Goal: Information Seeking & Learning: Learn about a topic

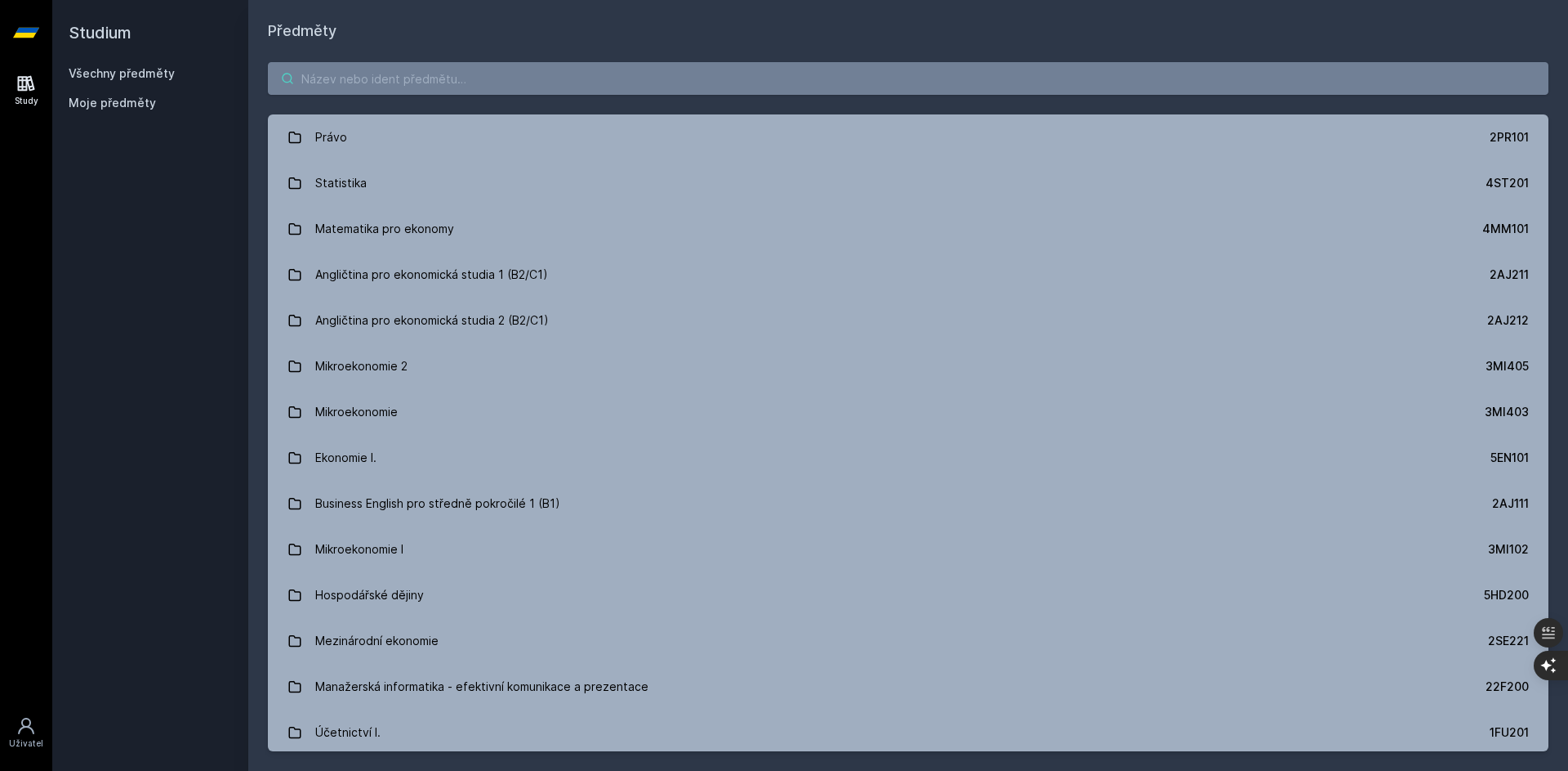
click at [478, 79] on input "search" at bounding box center [908, 78] width 1281 height 32
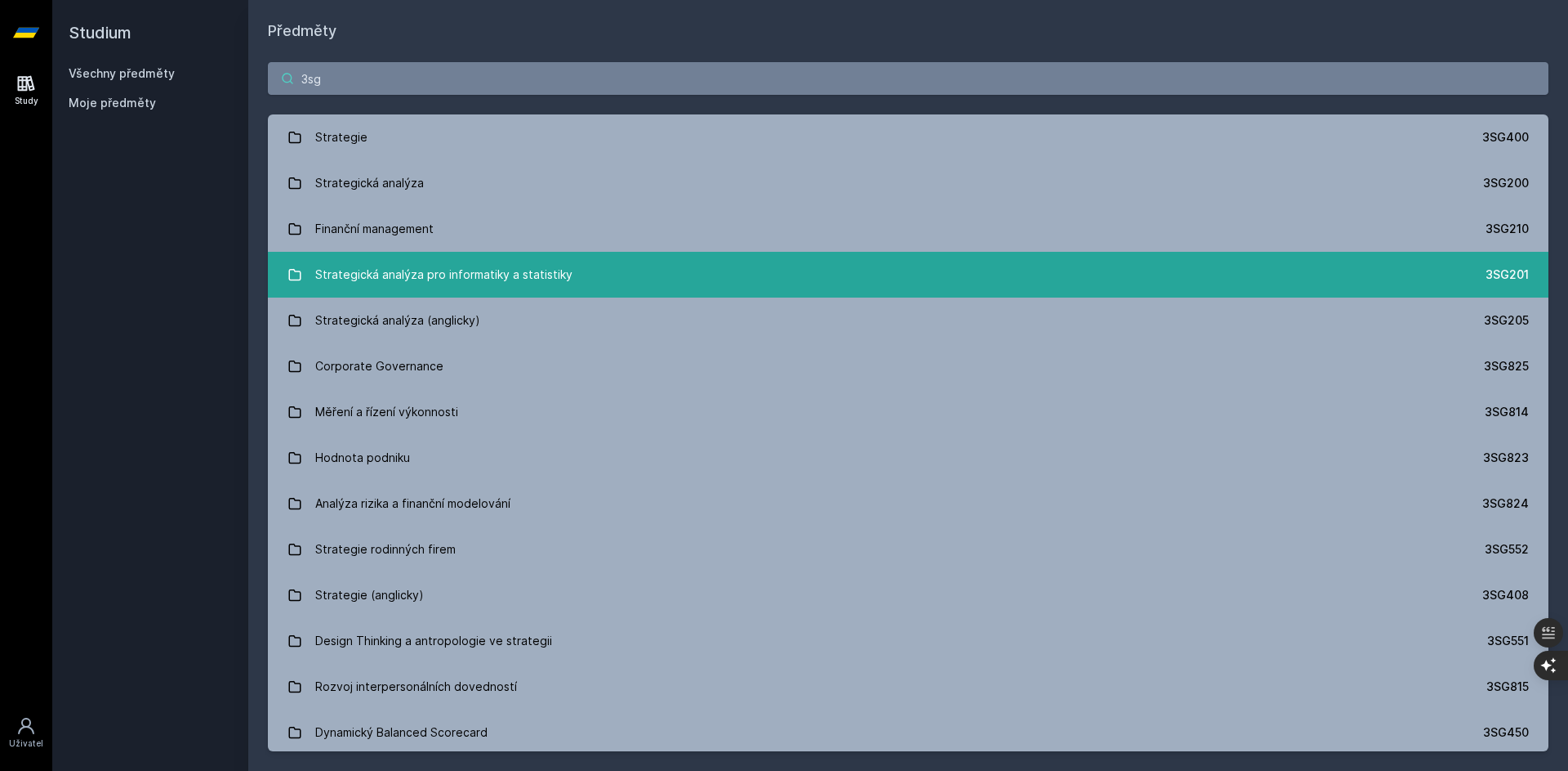
type input "3sg"
click at [509, 269] on div "Strategická analýza pro informatiky a statistiky" at bounding box center [444, 274] width 257 height 32
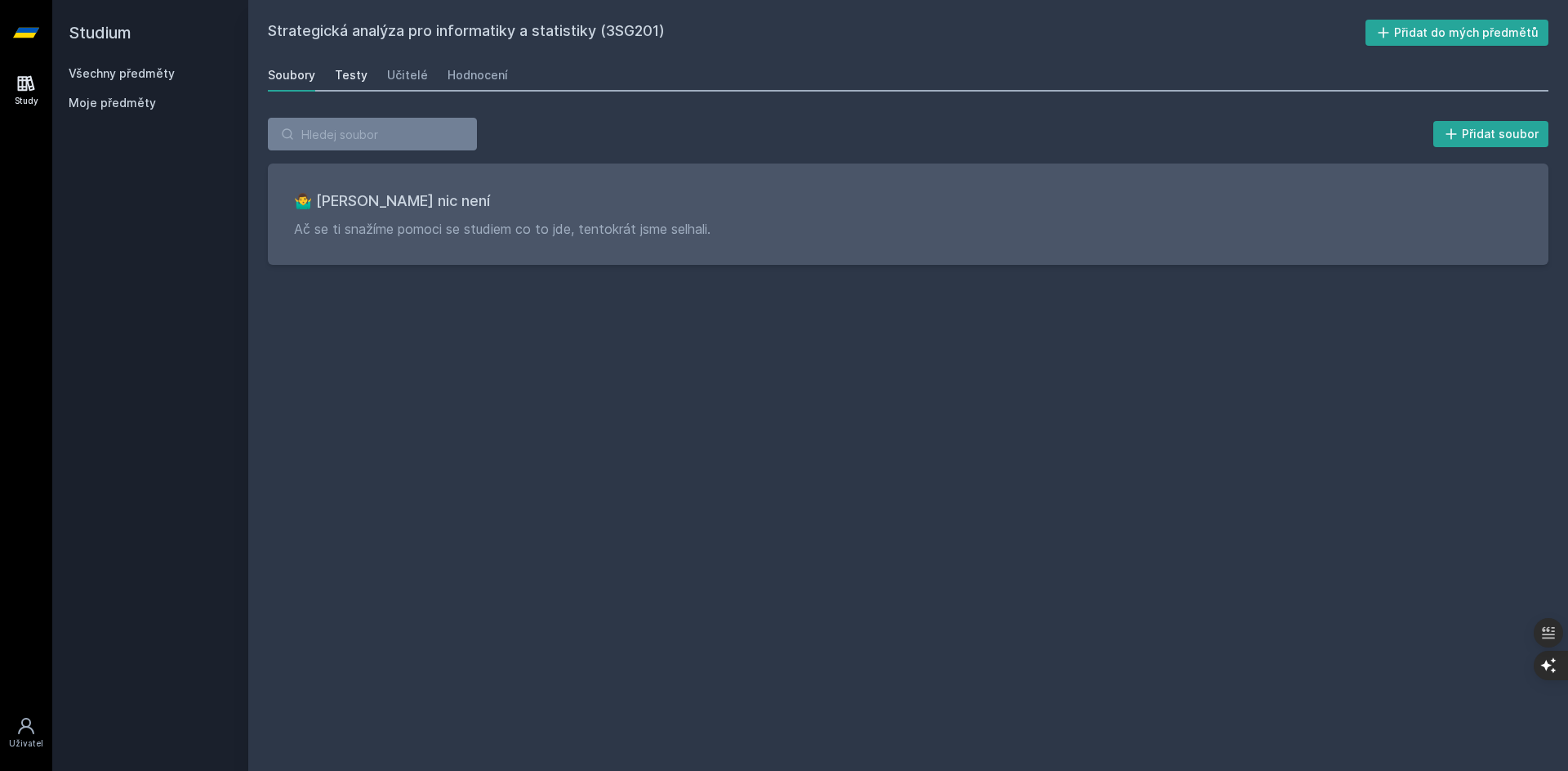
click at [345, 71] on div "Testy" at bounding box center [352, 74] width 32 height 16
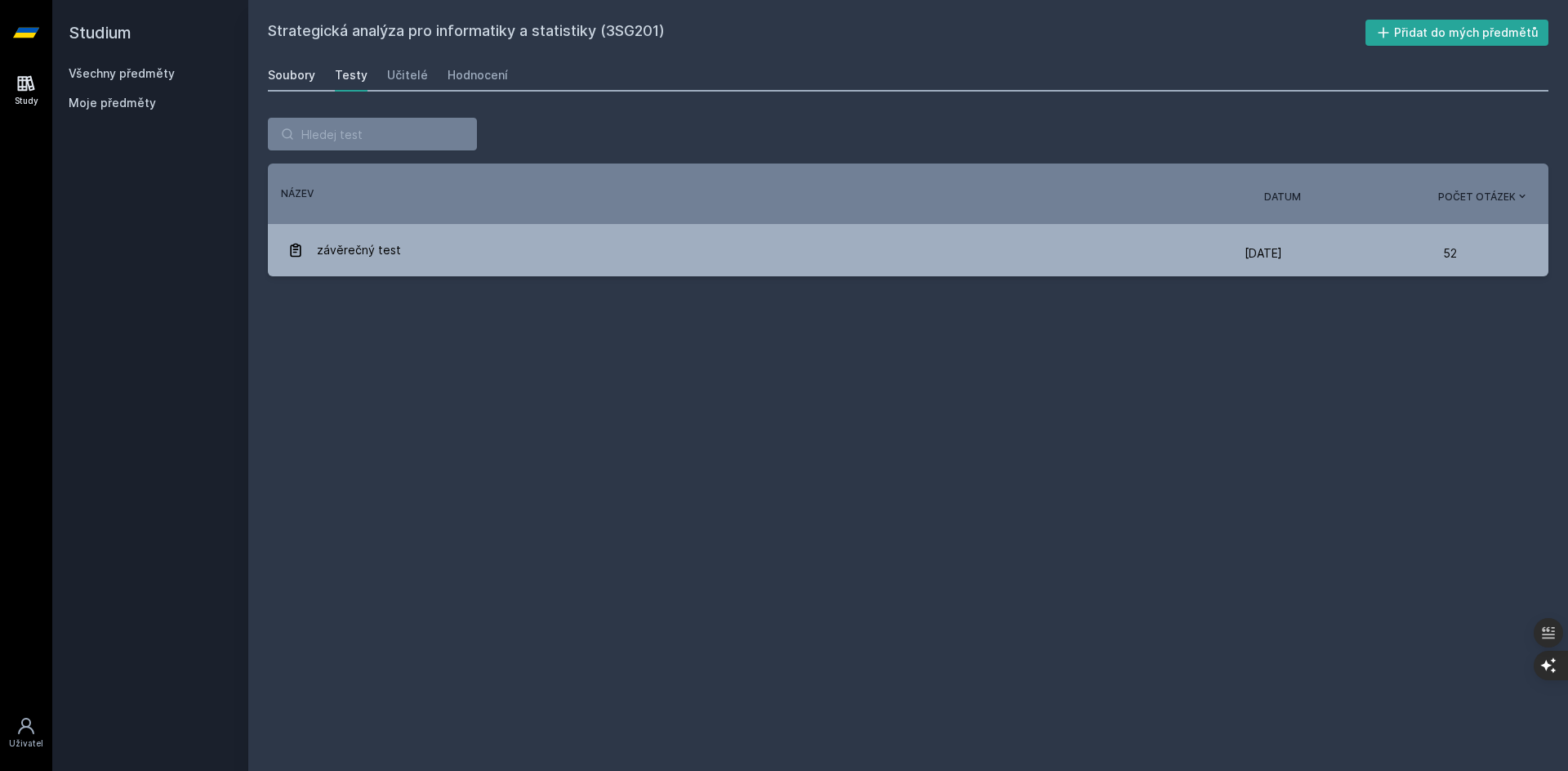
click at [291, 72] on div "Soubory" at bounding box center [291, 74] width 48 height 16
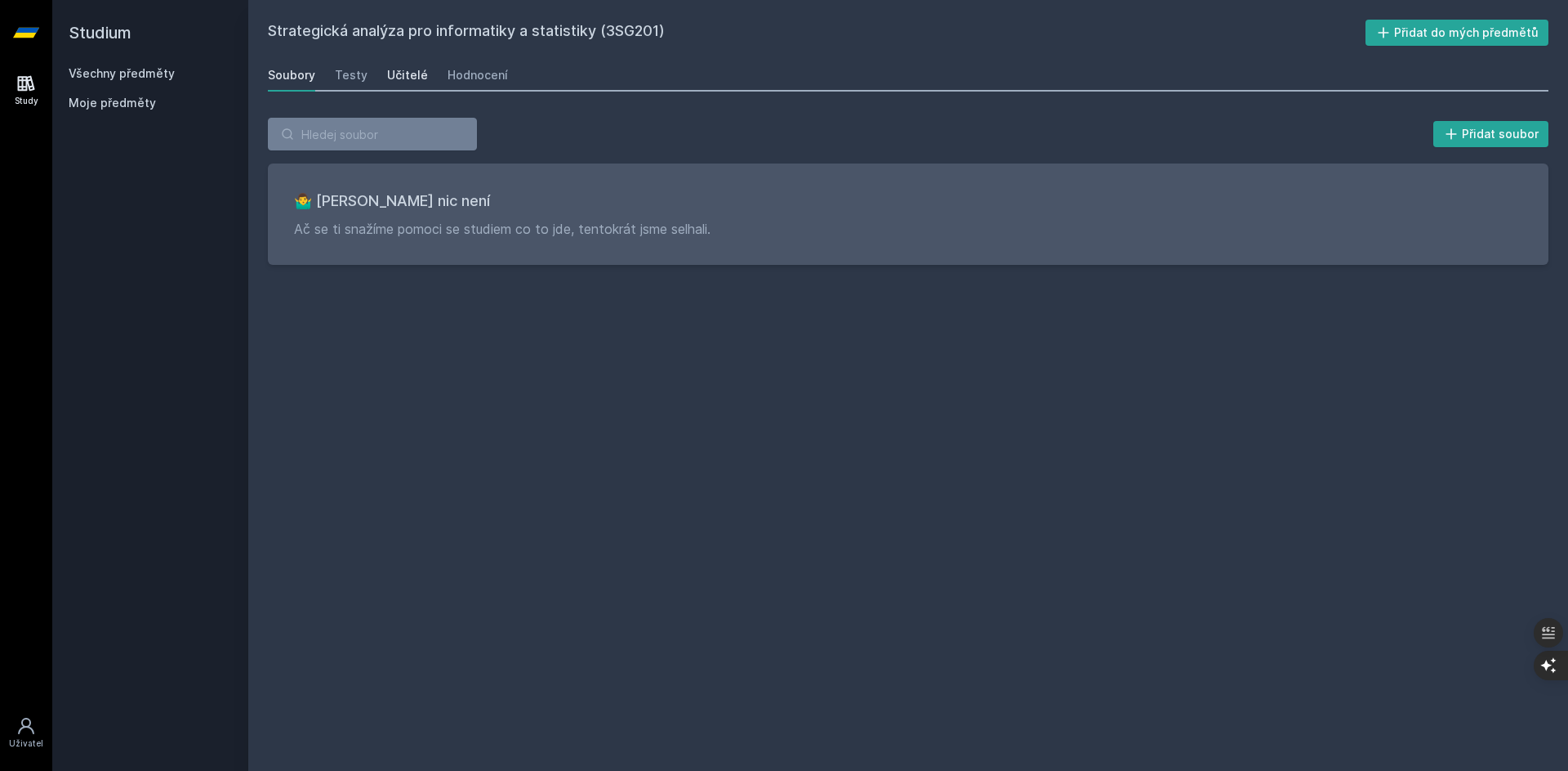
click at [394, 78] on div "Učitelé" at bounding box center [407, 74] width 41 height 16
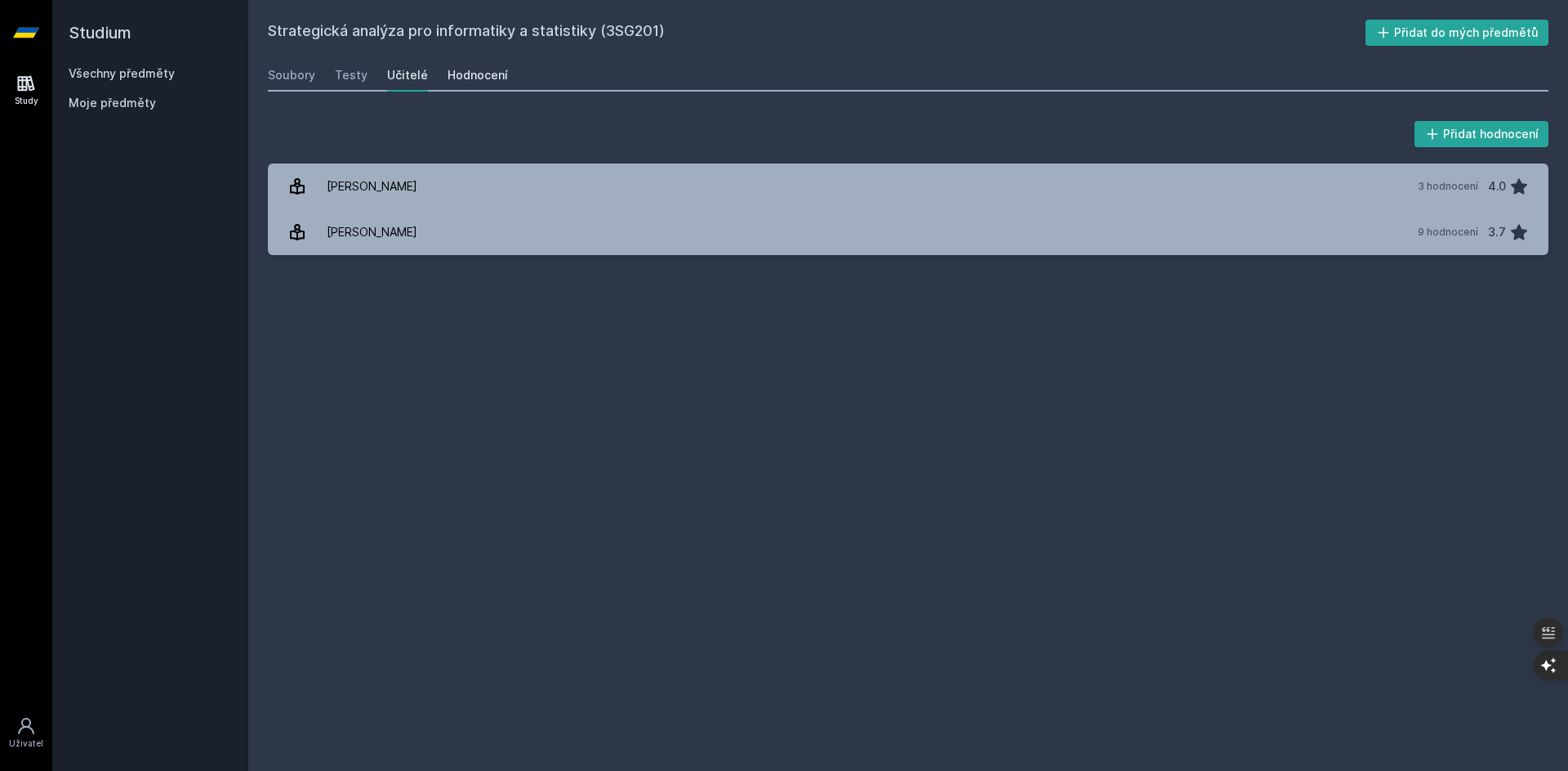
click at [488, 67] on div "Hodnocení" at bounding box center [477, 74] width 60 height 16
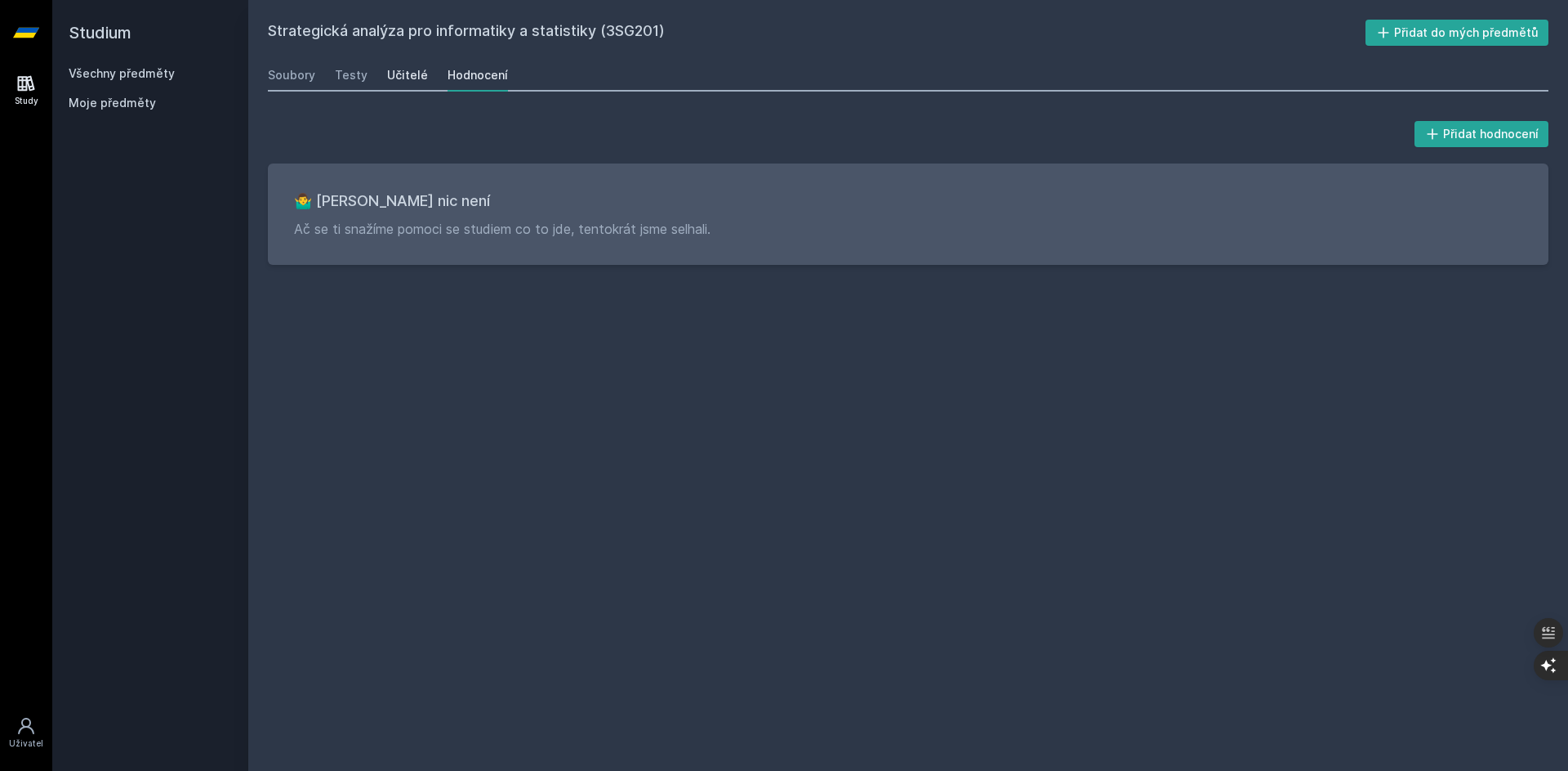
click at [407, 72] on div "Učitelé" at bounding box center [407, 74] width 41 height 16
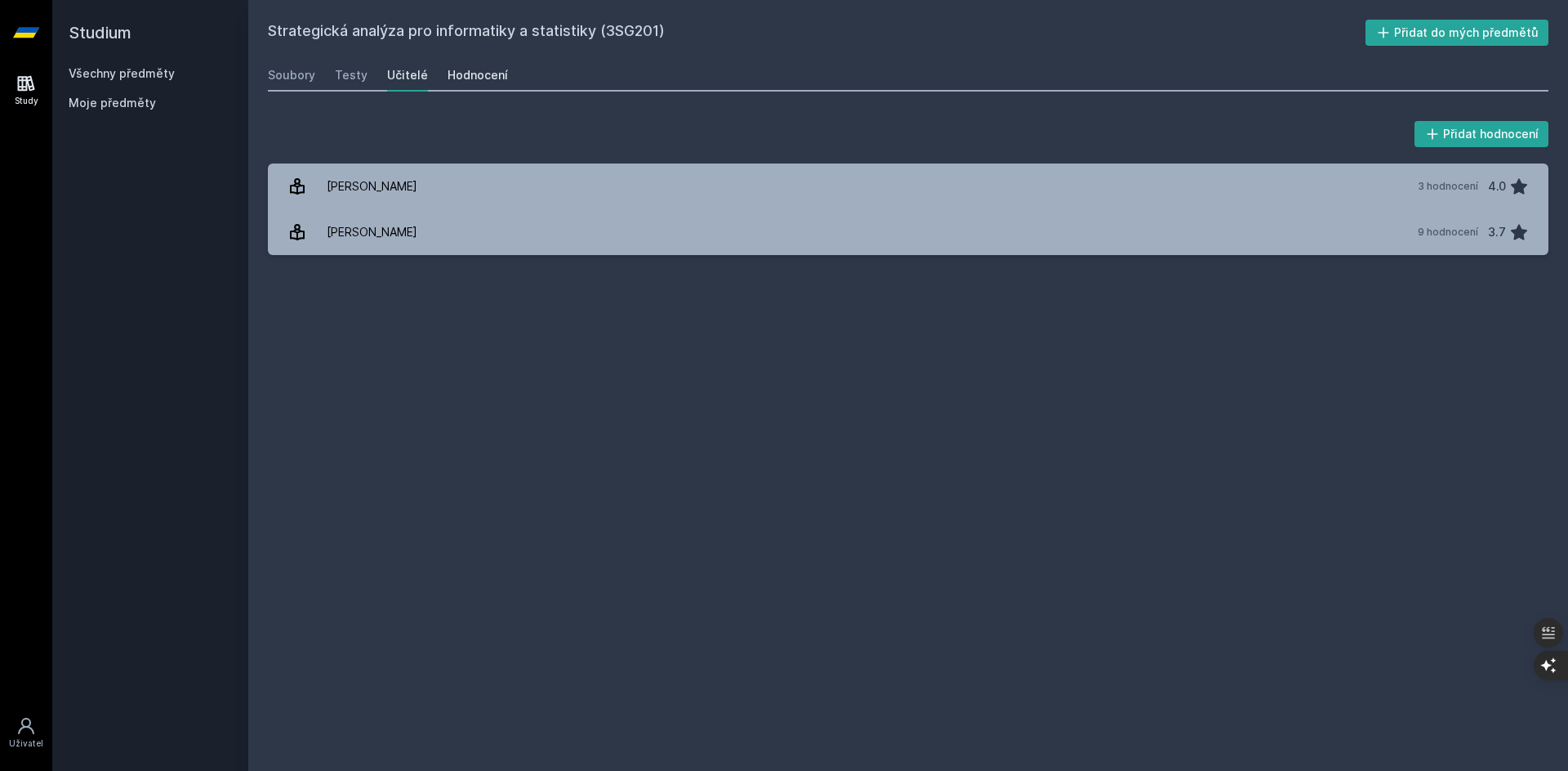
click at [478, 77] on div "Hodnocení" at bounding box center [477, 74] width 60 height 16
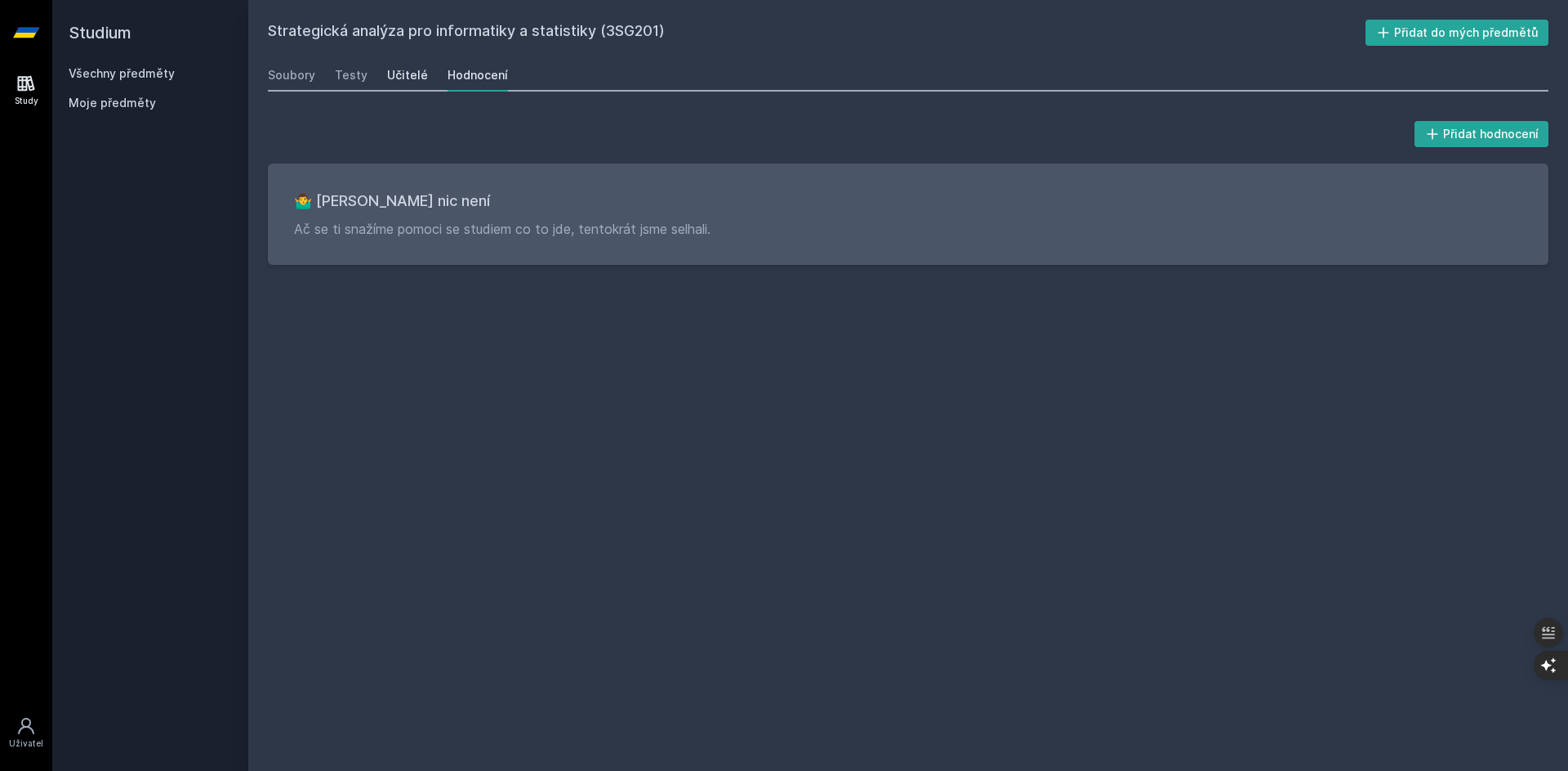
click at [412, 78] on div "Učitelé" at bounding box center [407, 74] width 41 height 16
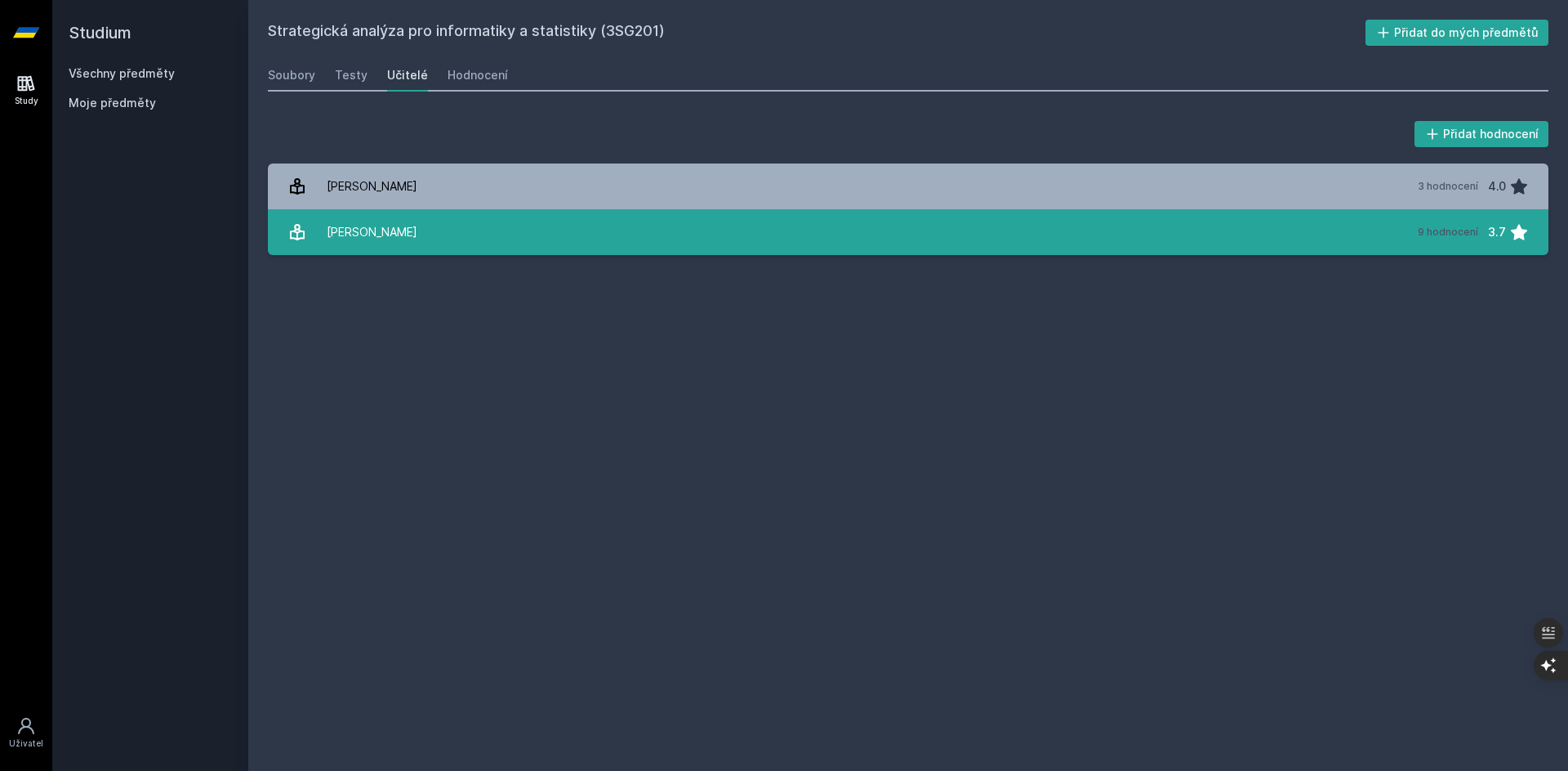
click at [458, 227] on link "[PERSON_NAME] 9 hodnocení 3.7" at bounding box center [908, 233] width 1281 height 46
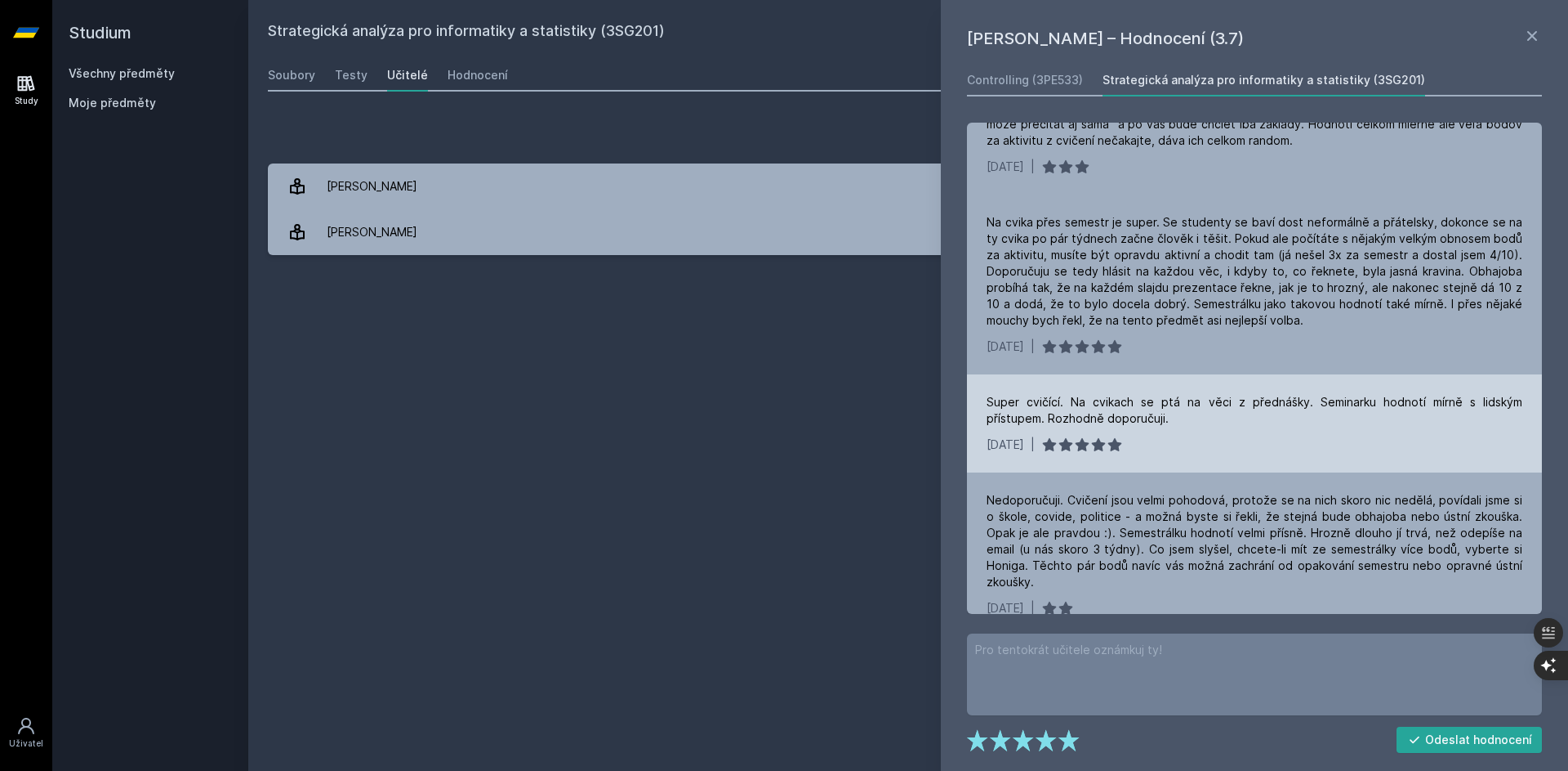
scroll to position [245, 0]
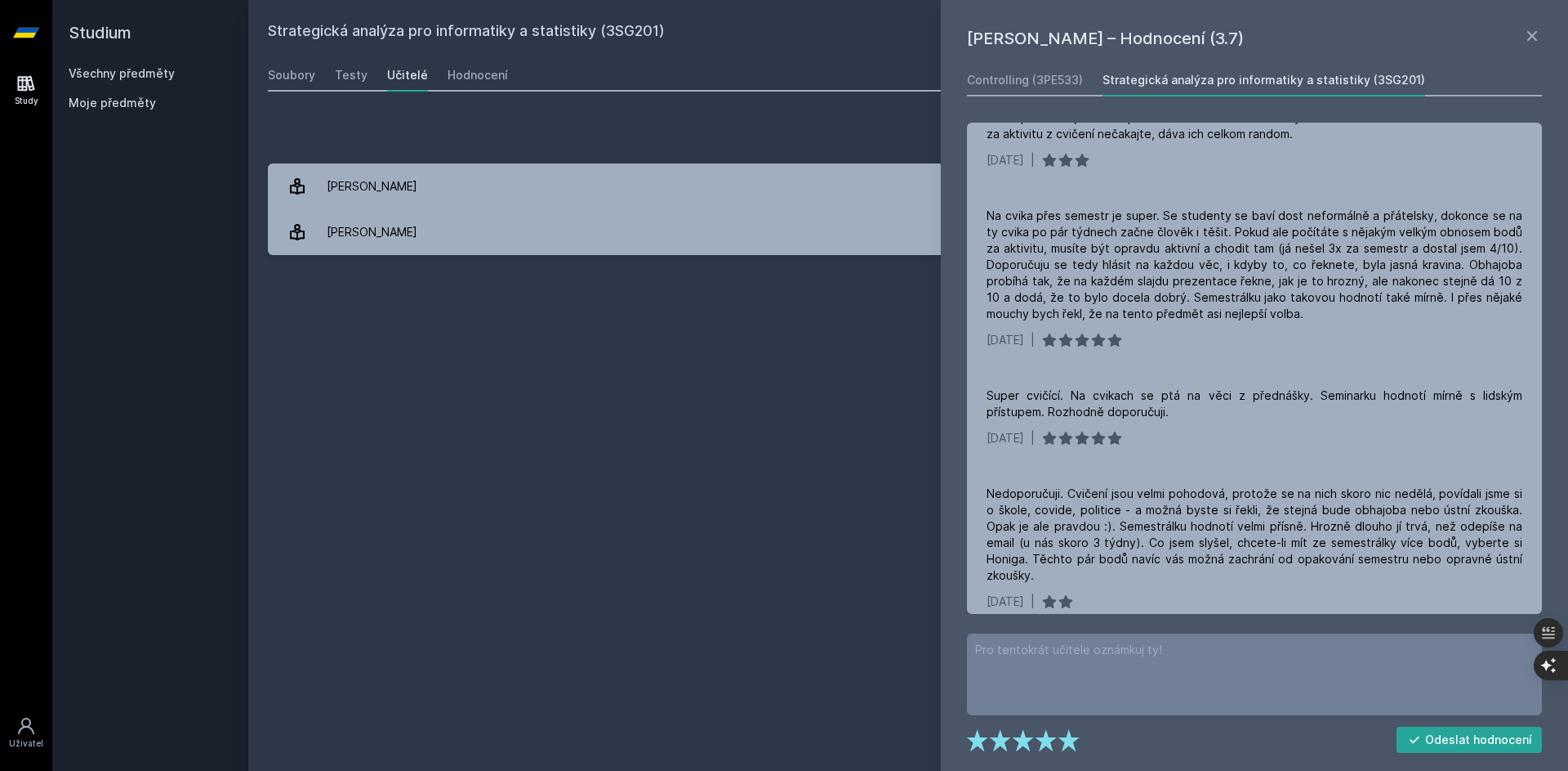
click at [742, 437] on div "Strategická analýza pro informatiky a statistiky (3SG201) Přidat do mých předmě…" at bounding box center [908, 385] width 1281 height 731
click at [306, 79] on div "Soubory" at bounding box center [291, 74] width 48 height 16
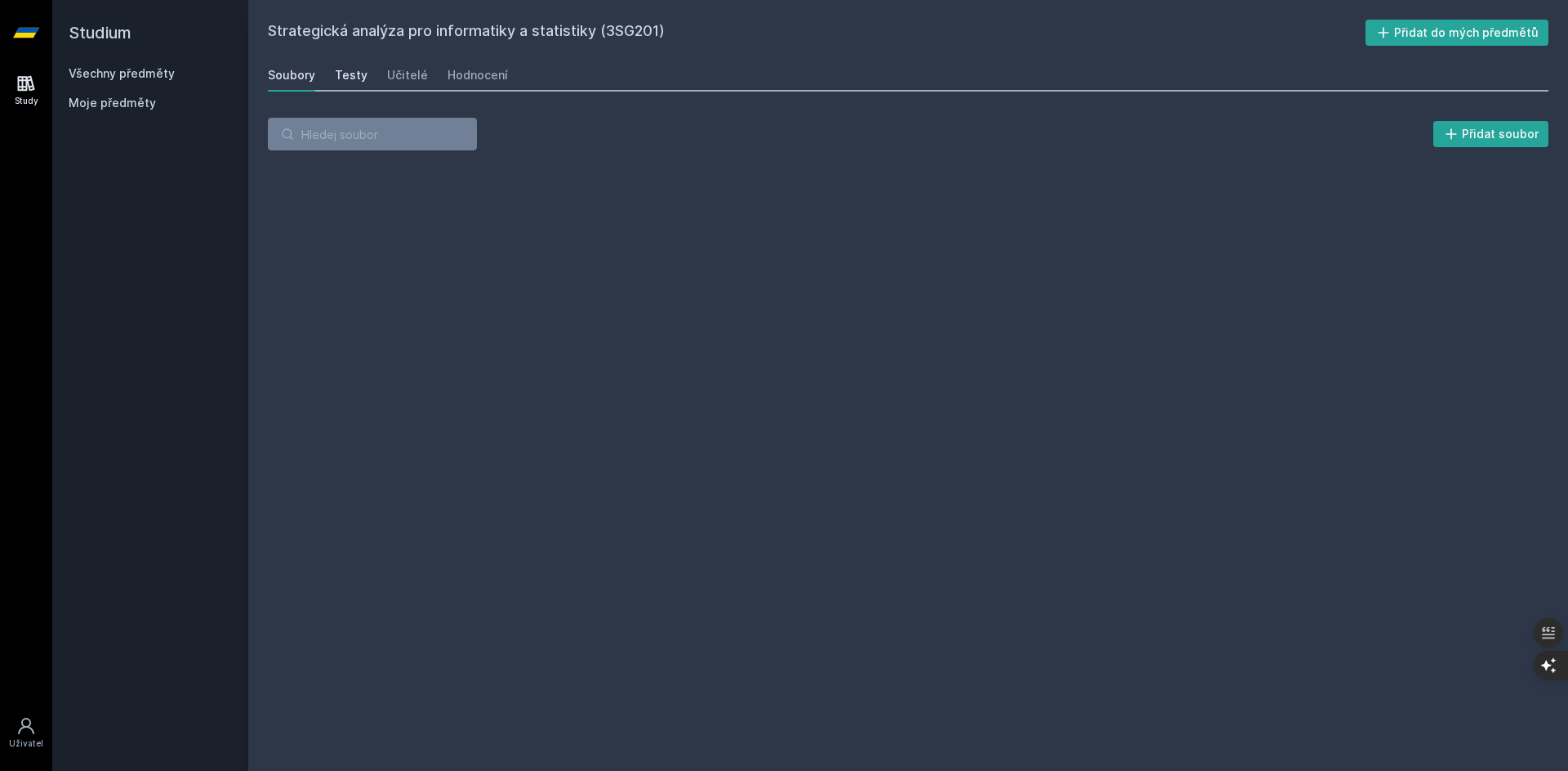
click at [342, 78] on div "Testy" at bounding box center [352, 74] width 32 height 16
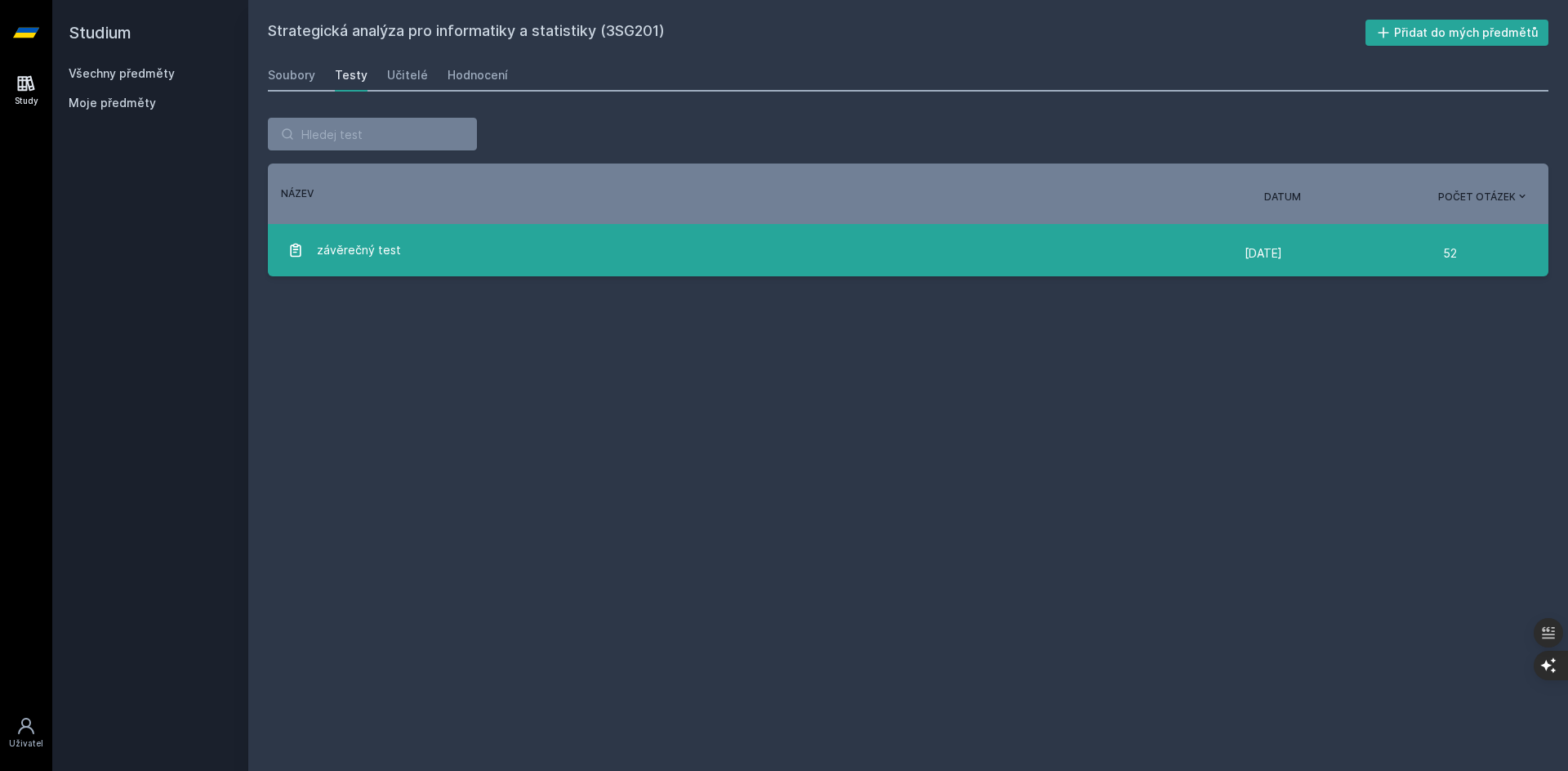
click at [403, 238] on div "závěrečný test" at bounding box center [766, 250] width 957 height 32
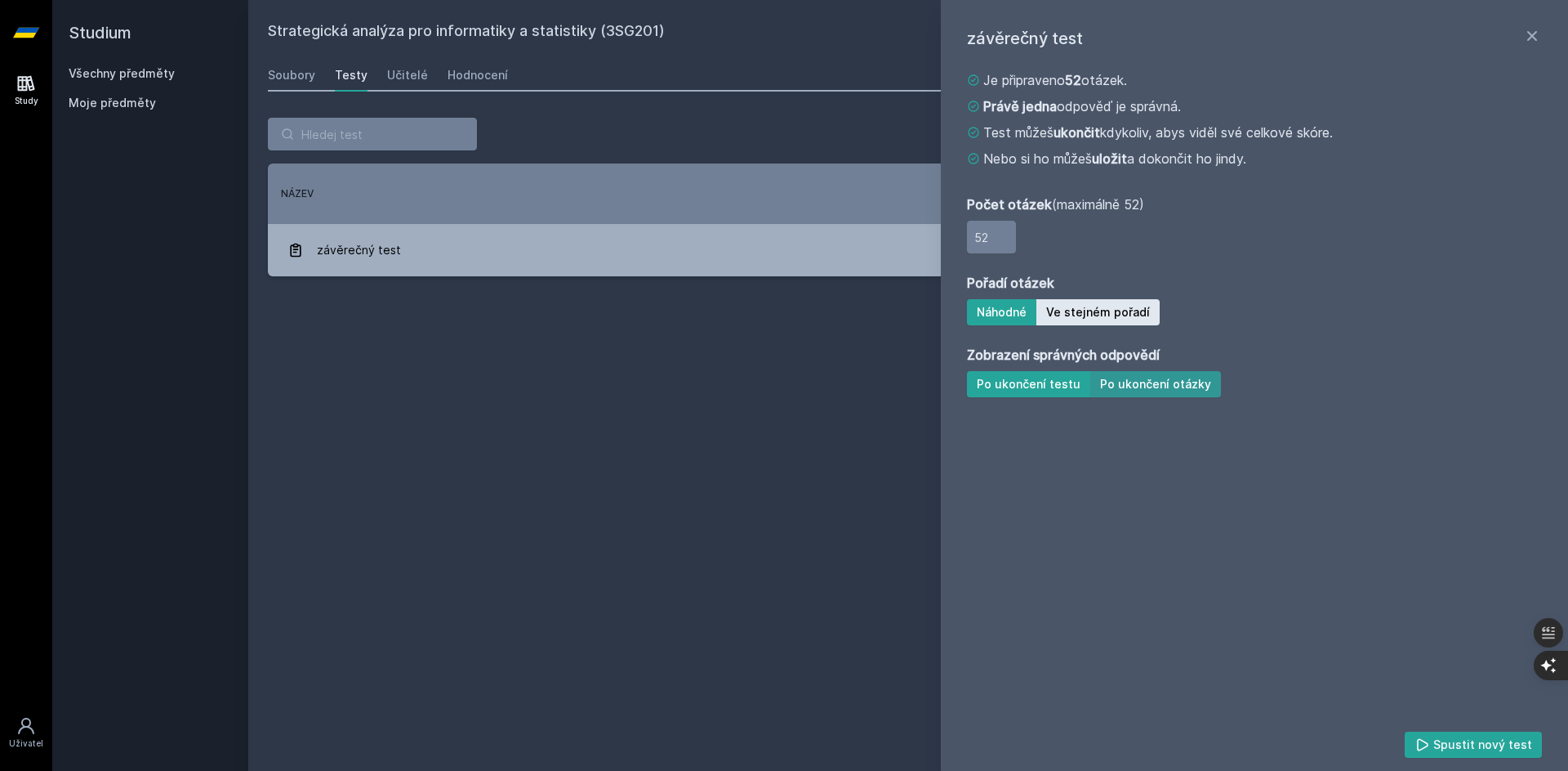
click at [1153, 387] on button "Po ukončení otázky" at bounding box center [1156, 383] width 131 height 26
click at [1483, 748] on button "Spustit nový test" at bounding box center [1474, 743] width 138 height 26
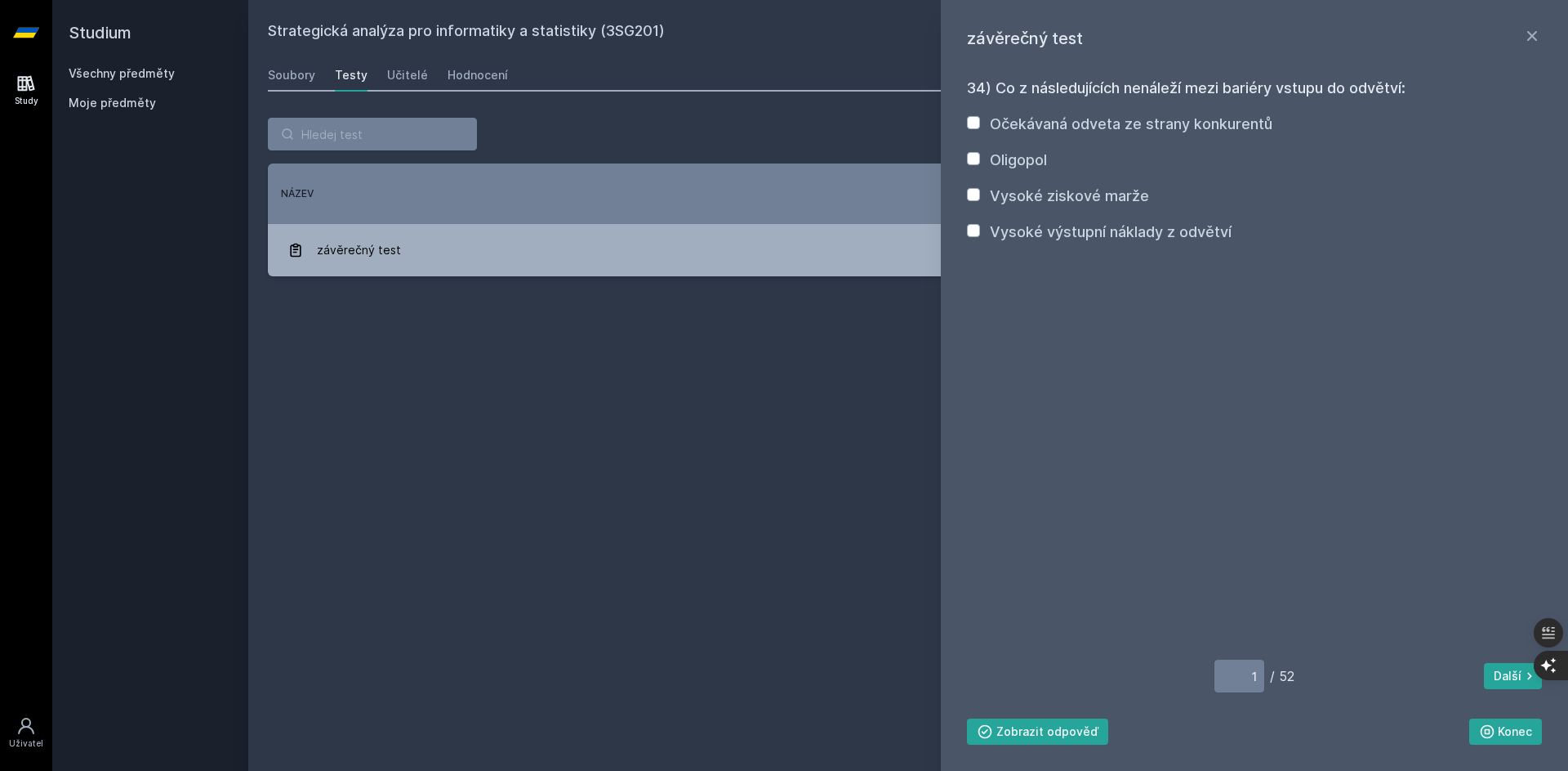
click at [1034, 132] on label "Očekávaná odveta ze strany konkurentů" at bounding box center [1131, 124] width 283 height 17
click at [980, 129] on input "Očekávaná odveta ze strany konkurentů" at bounding box center [974, 123] width 13 height 13
checkbox input "true"
click at [1043, 731] on button "Zobrazit odpověď" at bounding box center [1037, 731] width 141 height 26
click at [1030, 732] on button "Skrýt odpověď" at bounding box center [1028, 731] width 123 height 26
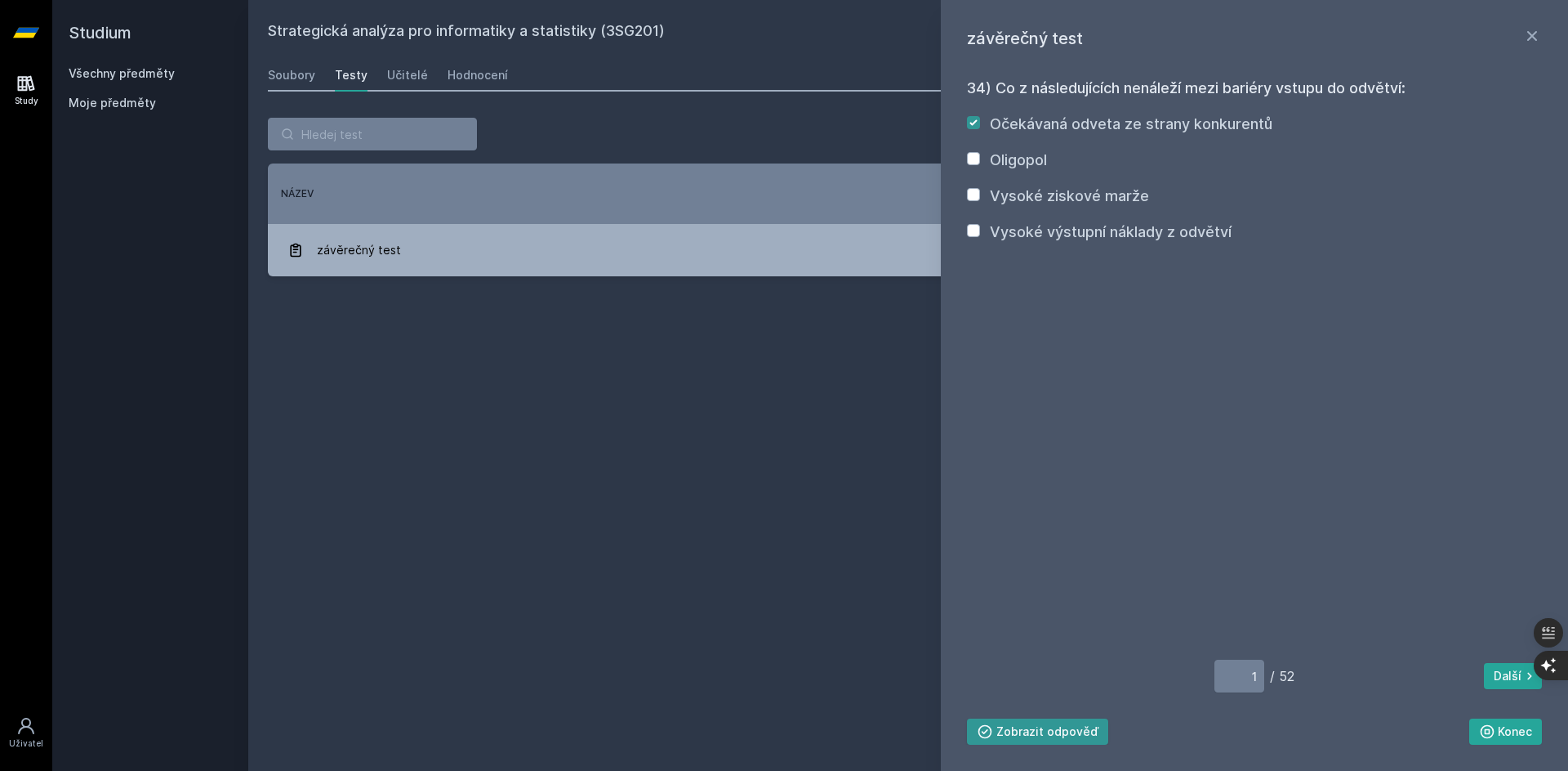
click at [1030, 732] on button "Zobrazit odpověď" at bounding box center [1037, 731] width 141 height 26
click at [1030, 732] on button "Skrýt odpověď" at bounding box center [1028, 731] width 123 height 26
click at [1031, 732] on button "Zobrazit odpověď" at bounding box center [1037, 731] width 141 height 26
click at [1512, 685] on button "Další" at bounding box center [1513, 675] width 58 height 26
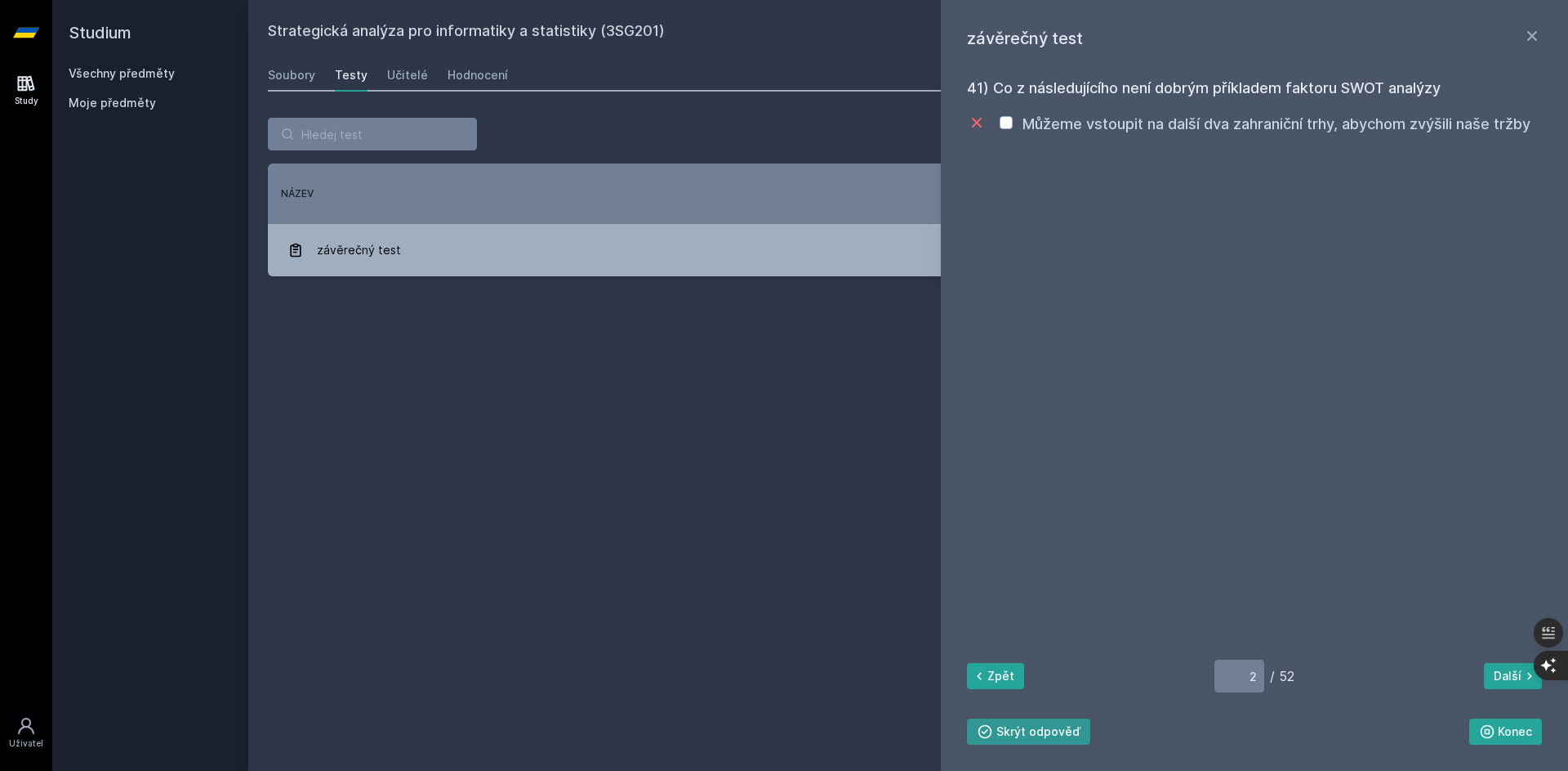
click at [1049, 728] on button "Skrýt odpověď" at bounding box center [1028, 731] width 123 height 26
click at [1511, 668] on button "Další" at bounding box center [1513, 675] width 58 height 26
click at [1510, 668] on button "Další" at bounding box center [1513, 675] width 58 height 26
type input "4"
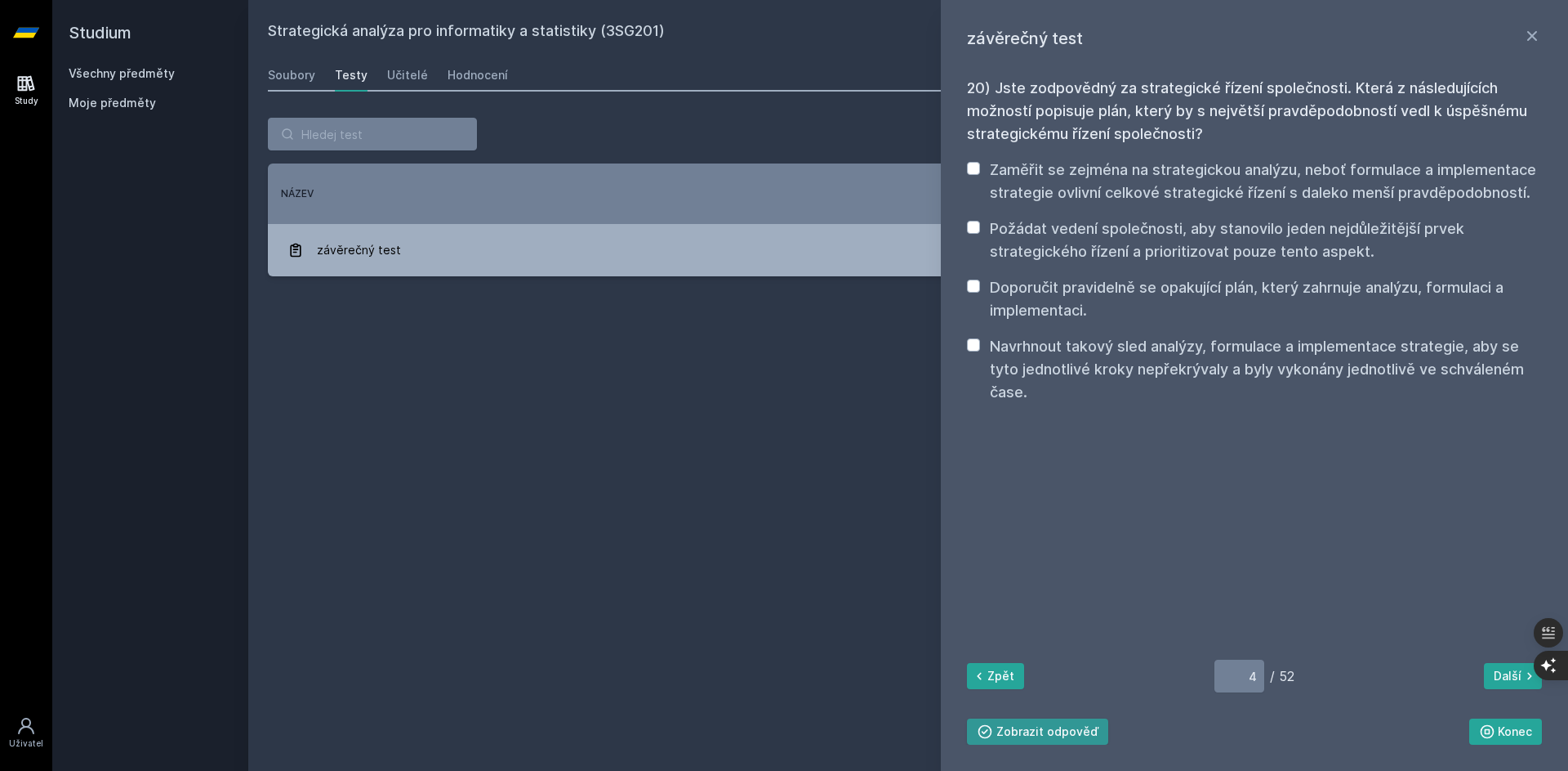
click at [1041, 737] on button "Zobrazit odpověď" at bounding box center [1037, 731] width 141 height 26
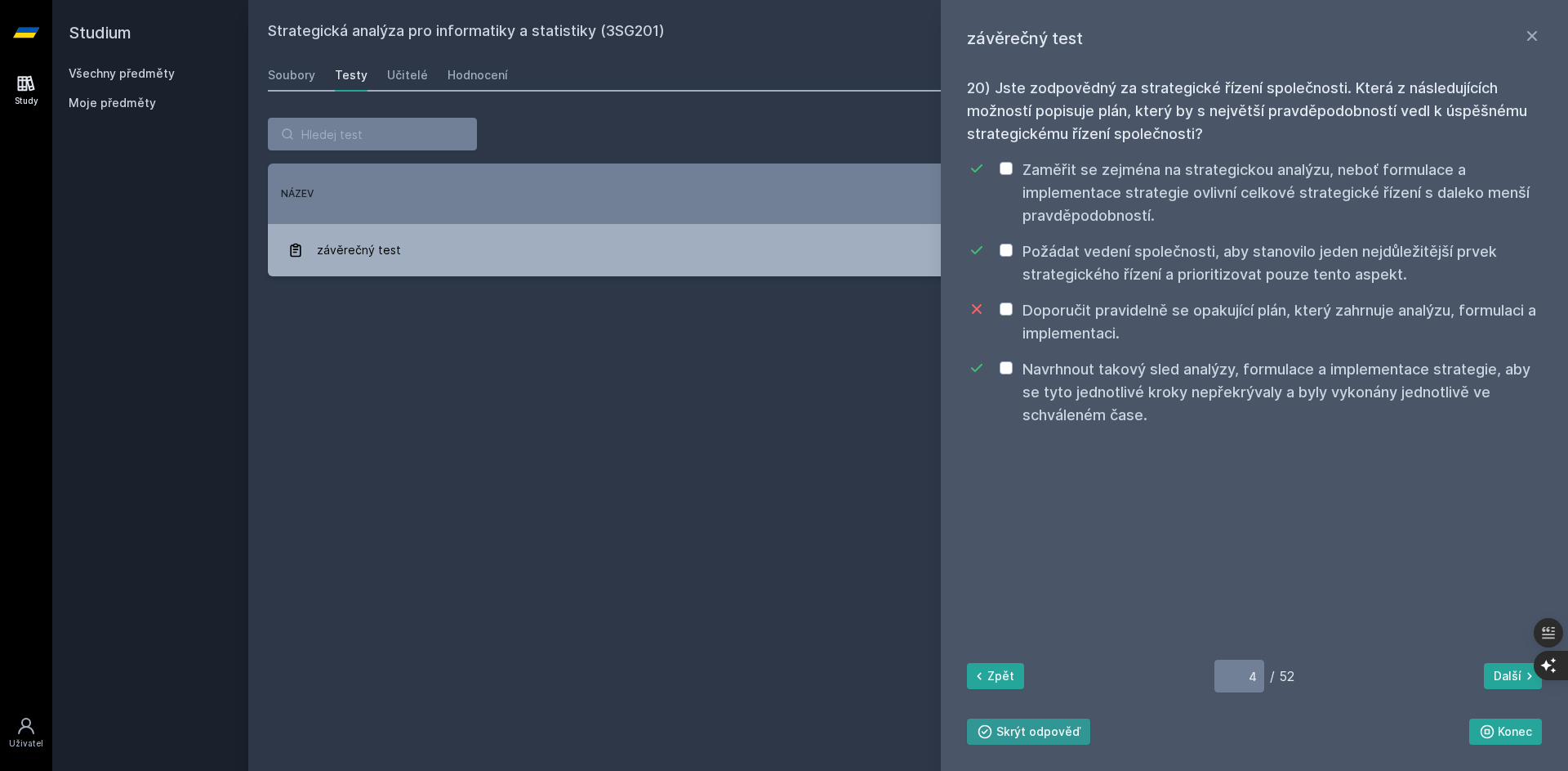
click at [1041, 737] on button "Skrýt odpověď" at bounding box center [1028, 731] width 123 height 26
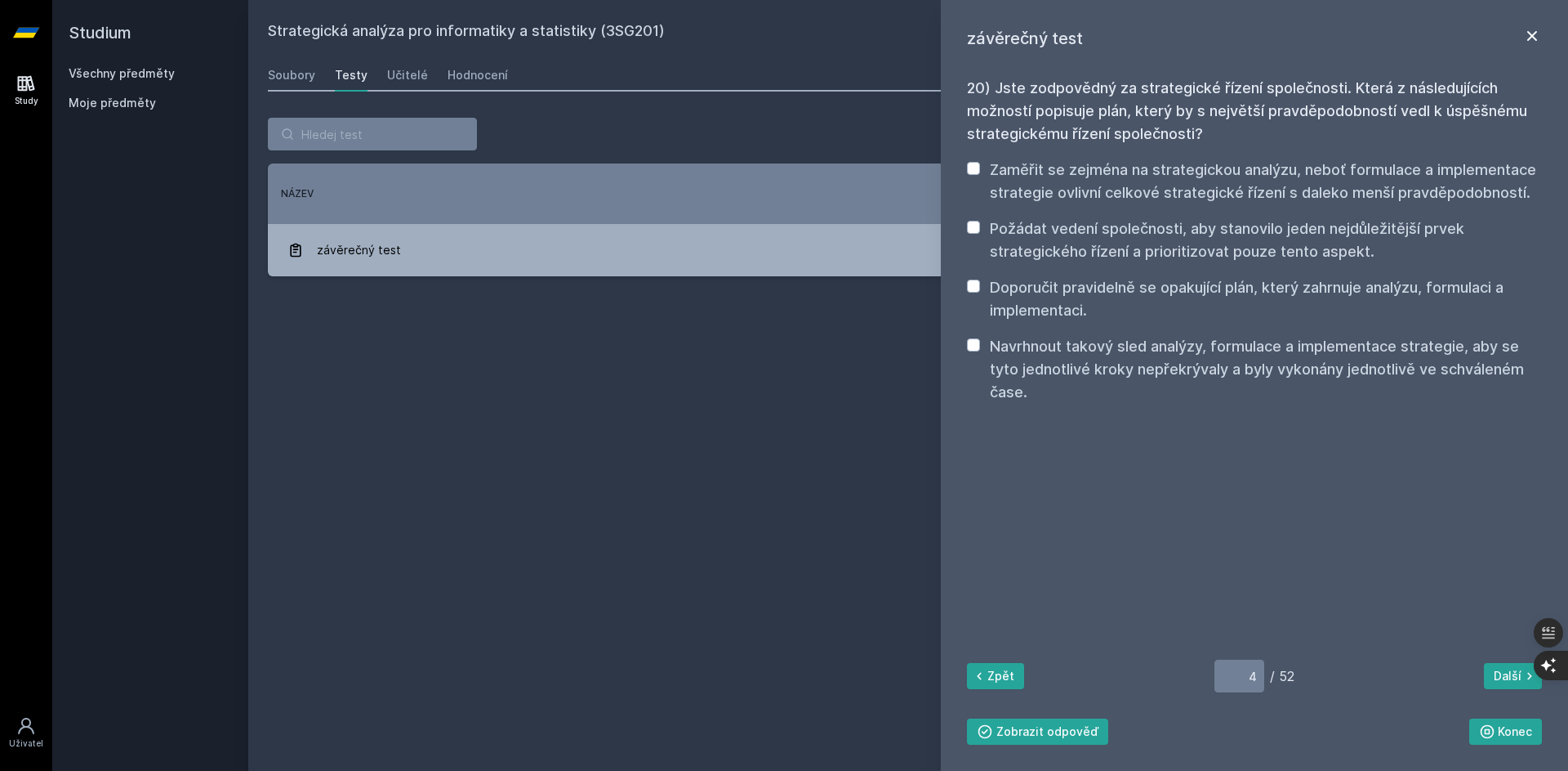
click at [1528, 37] on icon at bounding box center [1532, 35] width 20 height 20
